Goal: Navigation & Orientation: Find specific page/section

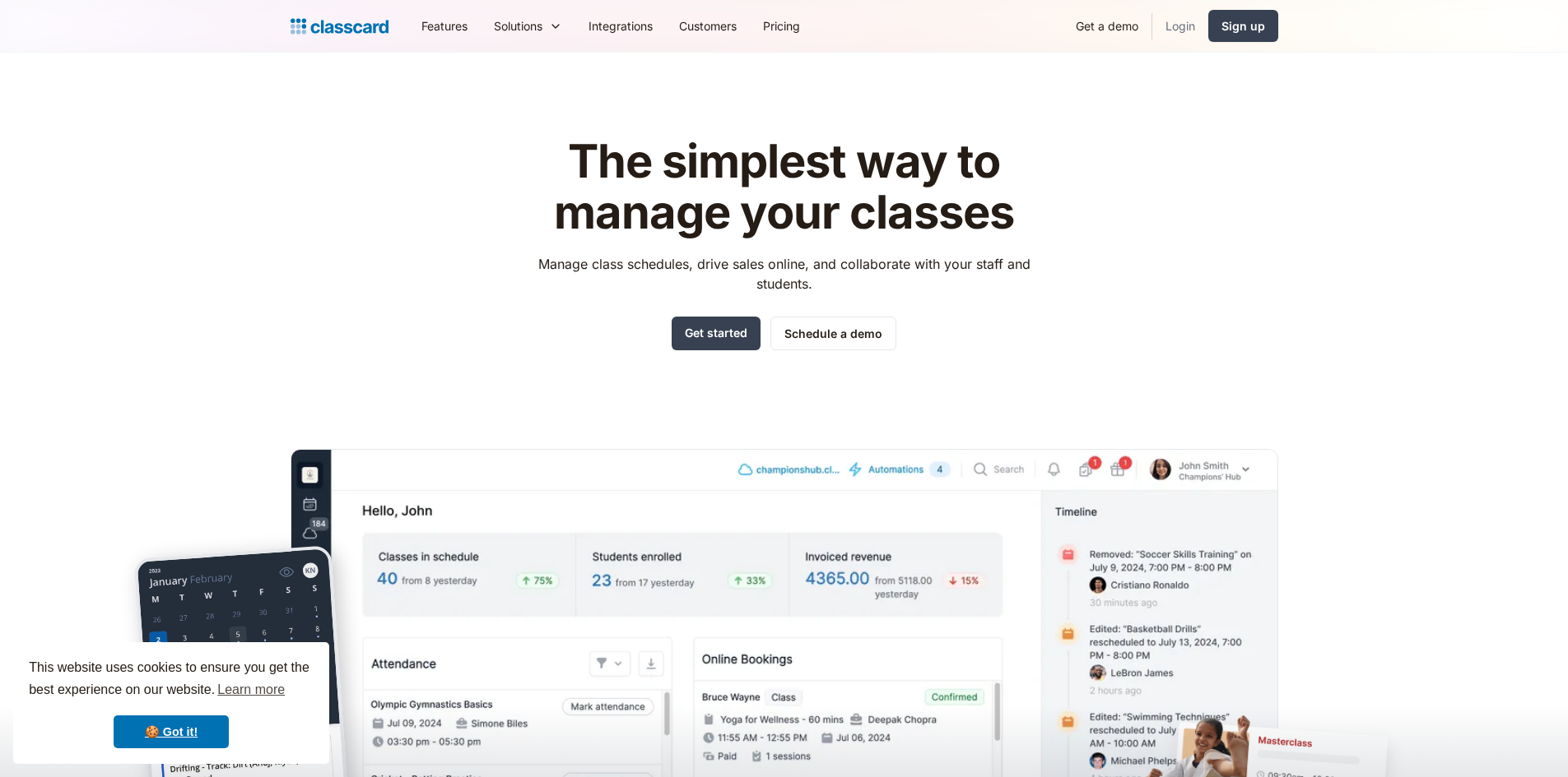
click at [1182, 29] on link "Login" at bounding box center [1180, 26] width 56 height 37
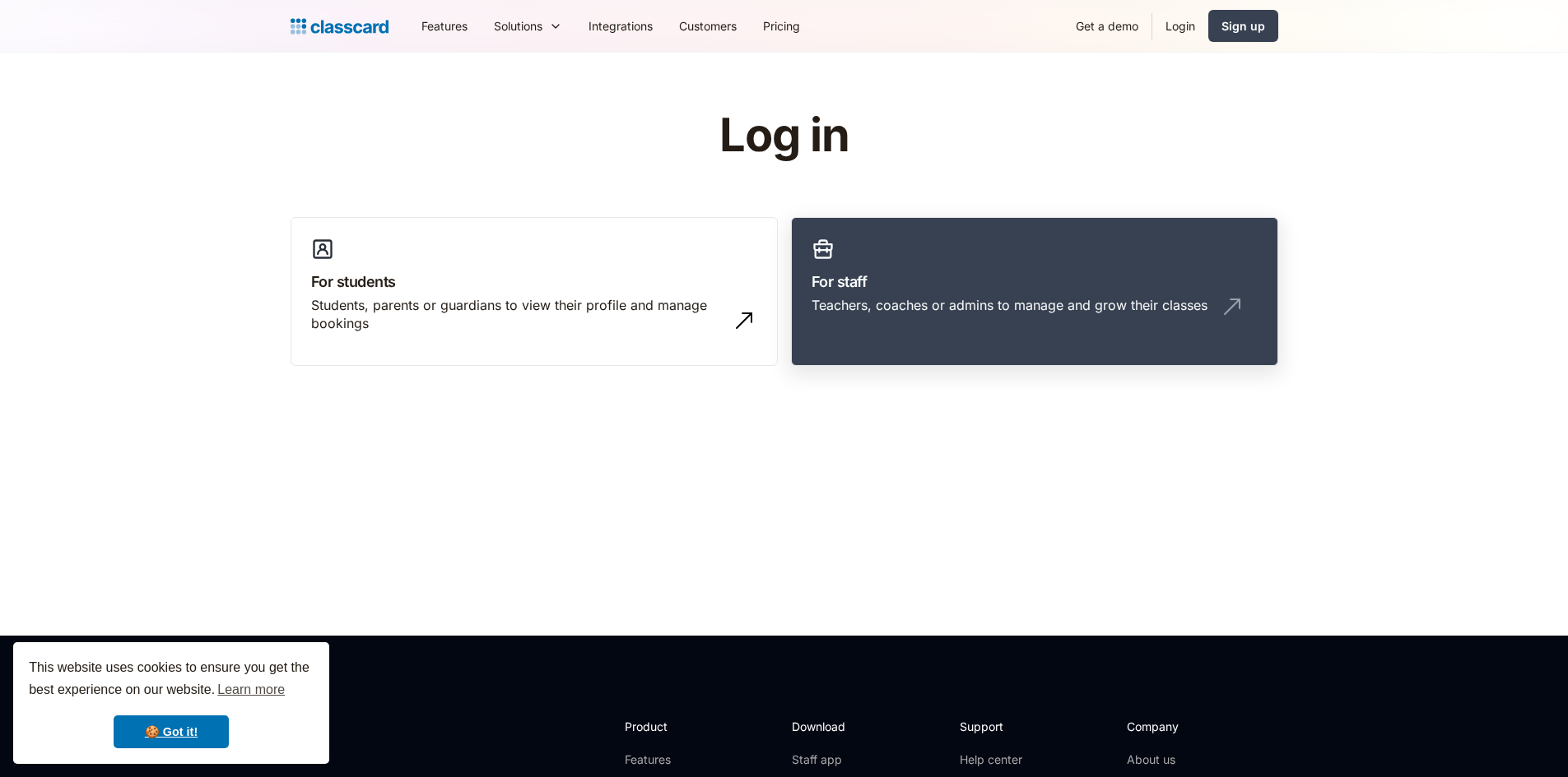
click at [846, 256] on link "For staff Teachers, coaches or admins to manage and grow their classes" at bounding box center [1034, 292] width 488 height 150
